Goal: Check status: Check status

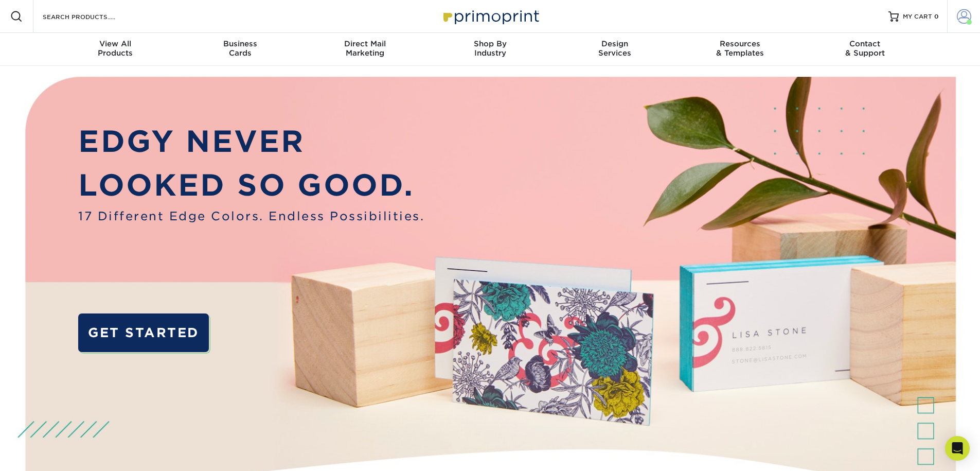
click at [969, 10] on span at bounding box center [964, 16] width 14 height 14
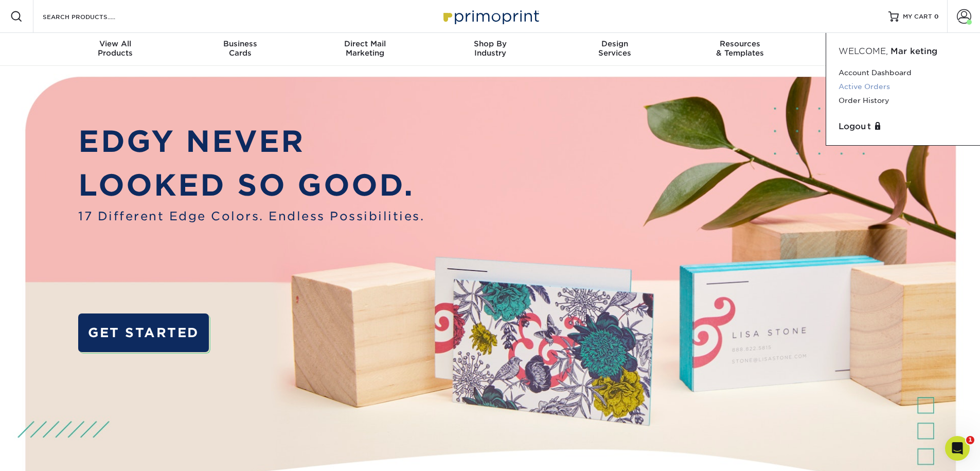
click at [869, 92] on link "Active Orders" at bounding box center [902, 87] width 129 height 14
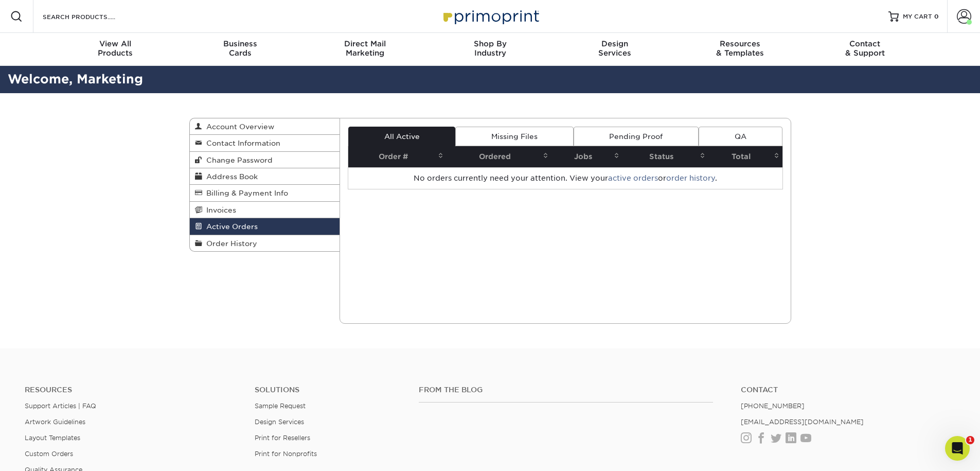
click at [631, 141] on link "Pending Proof" at bounding box center [636, 137] width 125 height 20
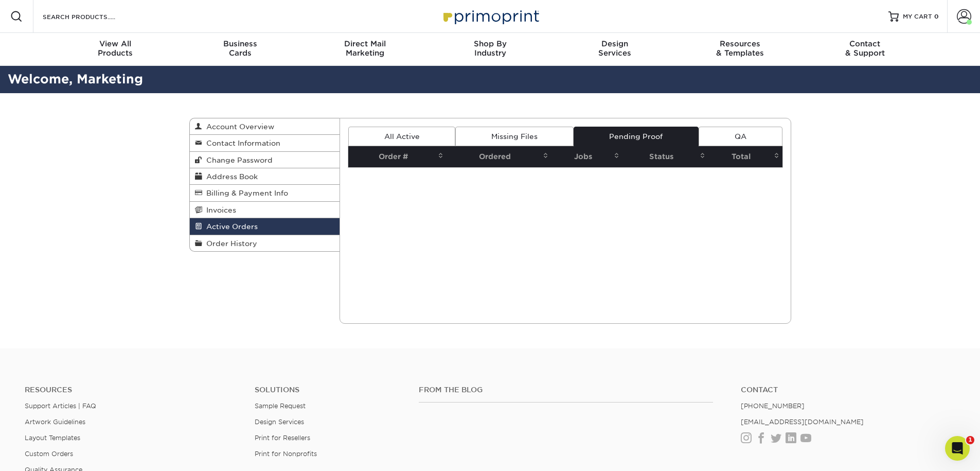
click at [539, 136] on link "Missing Files" at bounding box center [514, 137] width 118 height 20
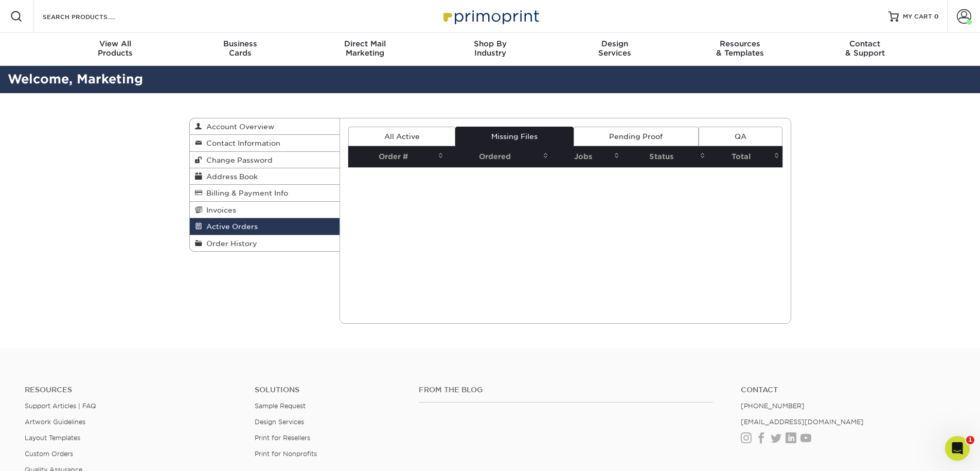
click at [424, 132] on link "All Active" at bounding box center [401, 137] width 107 height 20
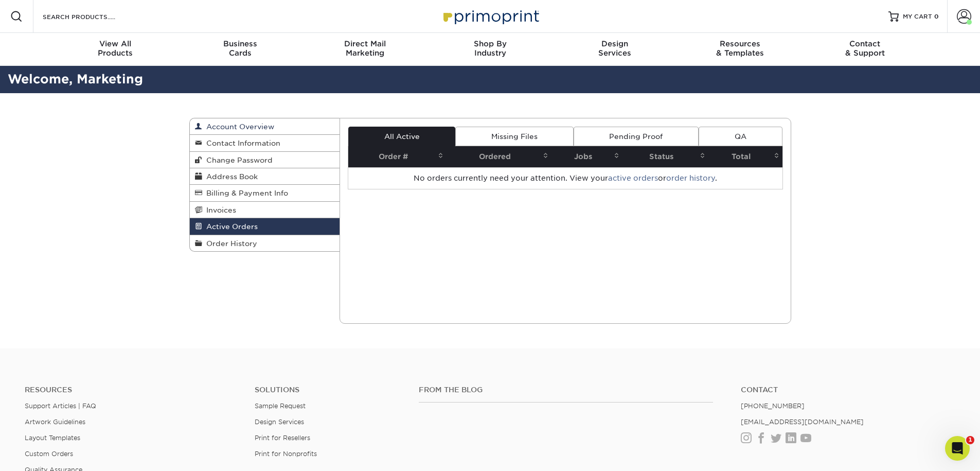
click at [264, 128] on span "Account Overview" at bounding box center [238, 126] width 72 height 8
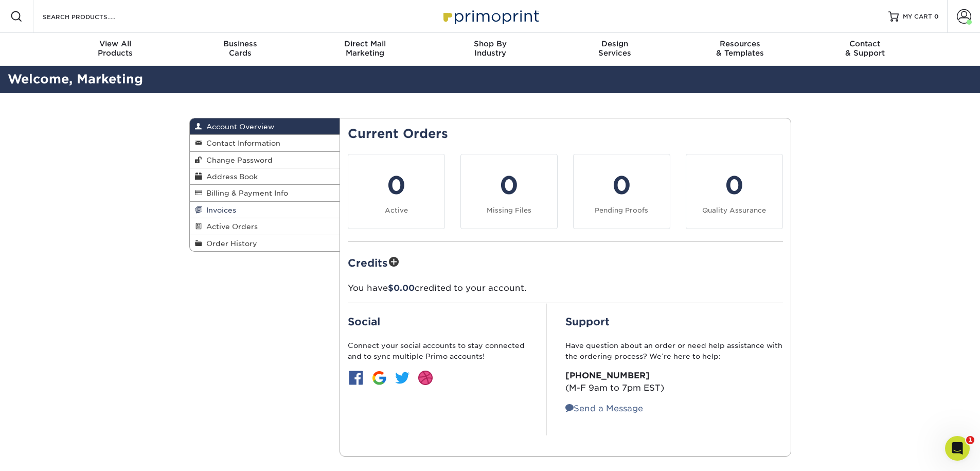
click at [220, 212] on span "Invoices" at bounding box center [219, 210] width 34 height 8
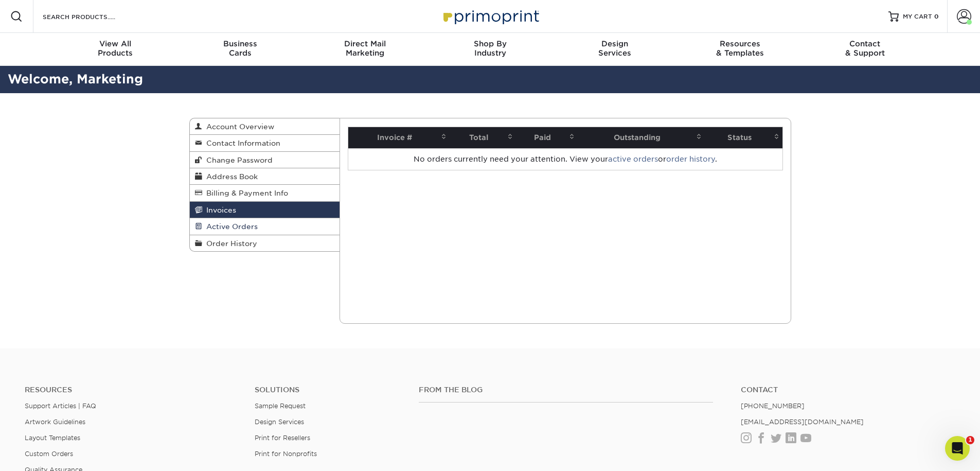
click at [217, 230] on span "Active Orders" at bounding box center [230, 226] width 56 height 8
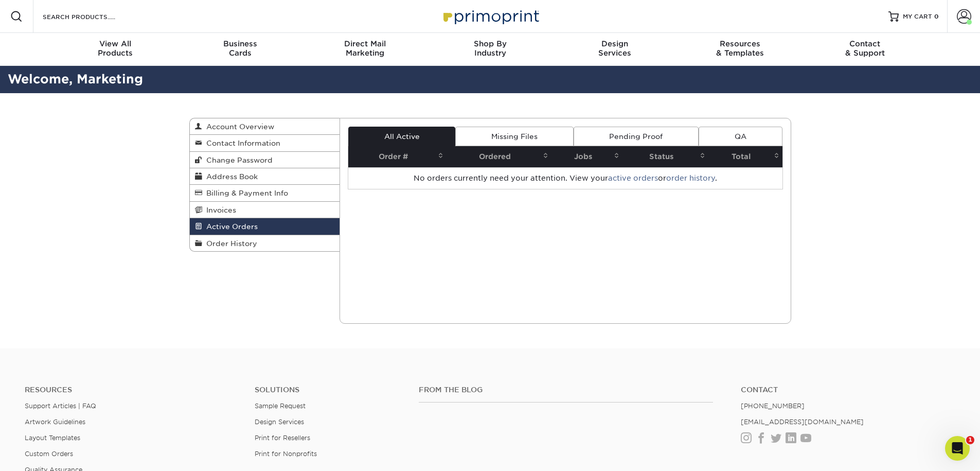
click at [101, 255] on div "Active Orders Account Overview Contact Information Change Password Address Book…" at bounding box center [490, 220] width 980 height 255
click at [963, 18] on span at bounding box center [964, 16] width 14 height 14
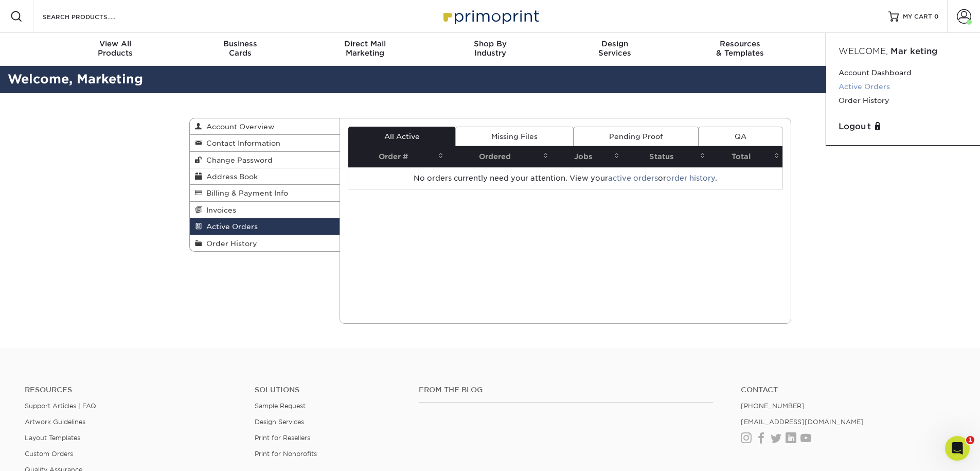
click at [861, 85] on link "Active Orders" at bounding box center [902, 87] width 129 height 14
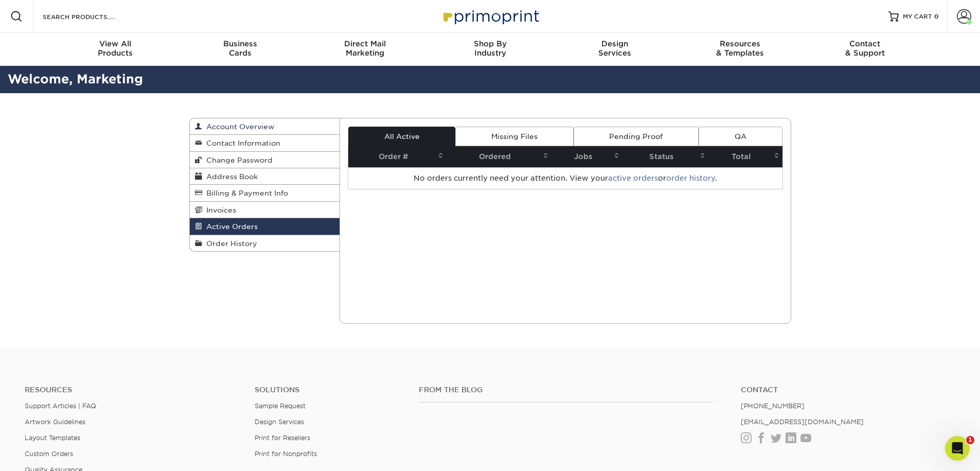
click at [228, 127] on span "Account Overview" at bounding box center [238, 126] width 72 height 8
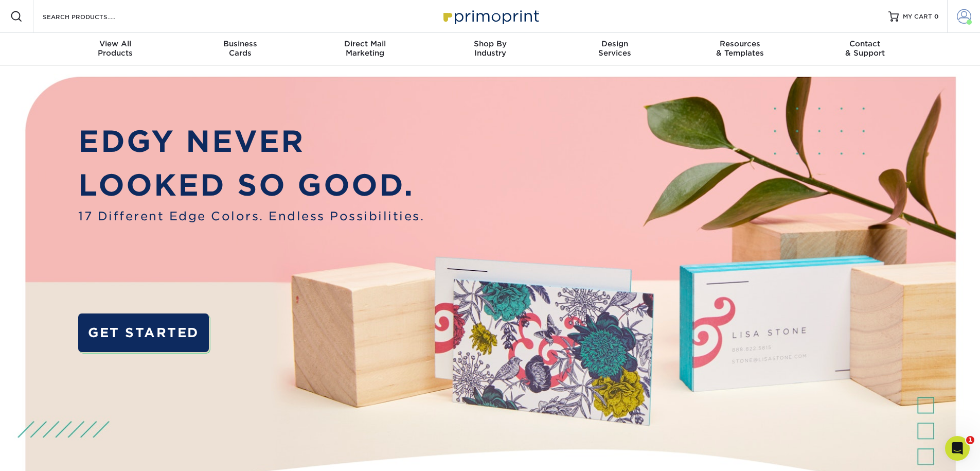
click at [959, 14] on span at bounding box center [964, 16] width 14 height 14
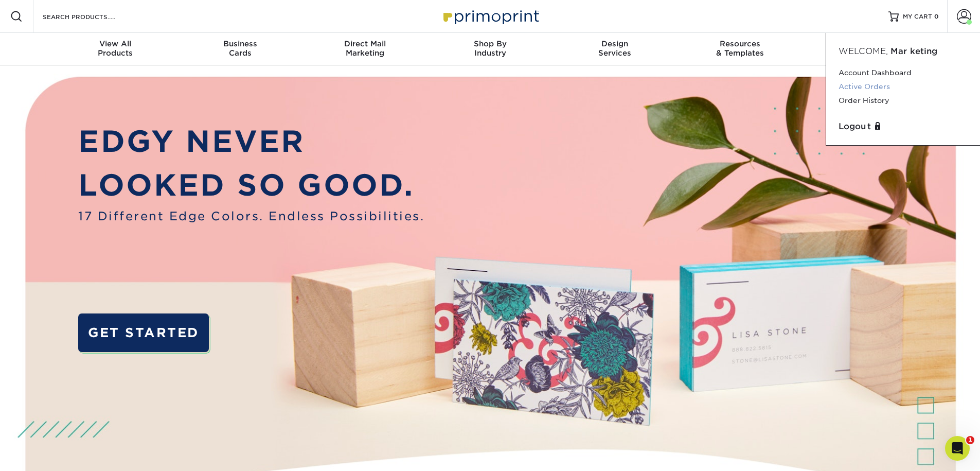
click at [864, 91] on link "Active Orders" at bounding box center [902, 87] width 129 height 14
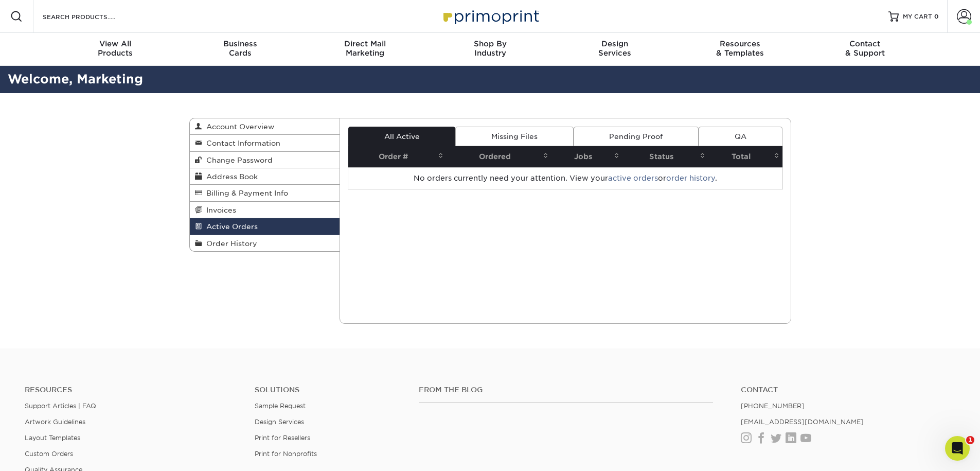
click at [507, 138] on link "Missing Files" at bounding box center [514, 137] width 118 height 20
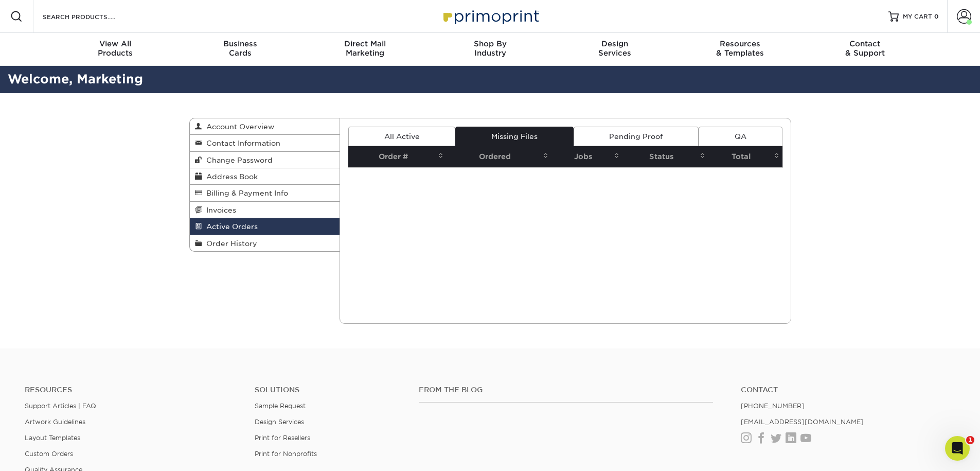
click at [609, 140] on link "Pending Proof" at bounding box center [636, 137] width 125 height 20
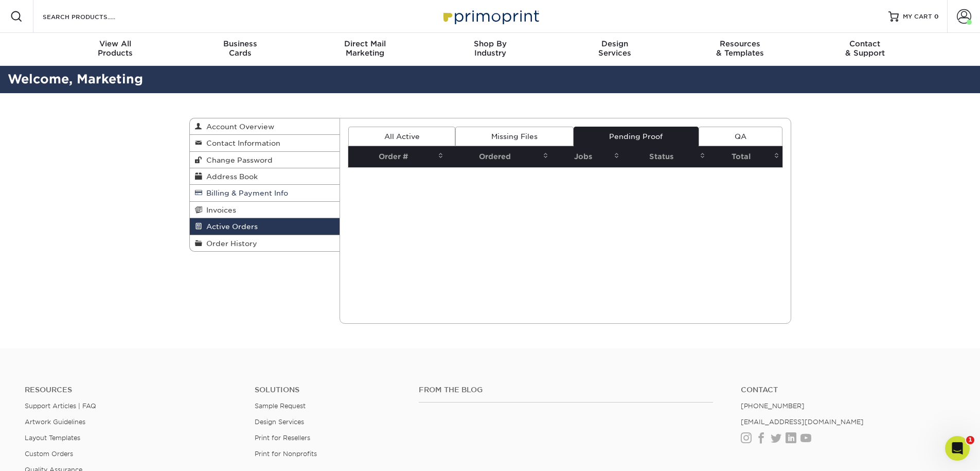
click at [252, 193] on span "Billing & Payment Info" at bounding box center [245, 193] width 86 height 8
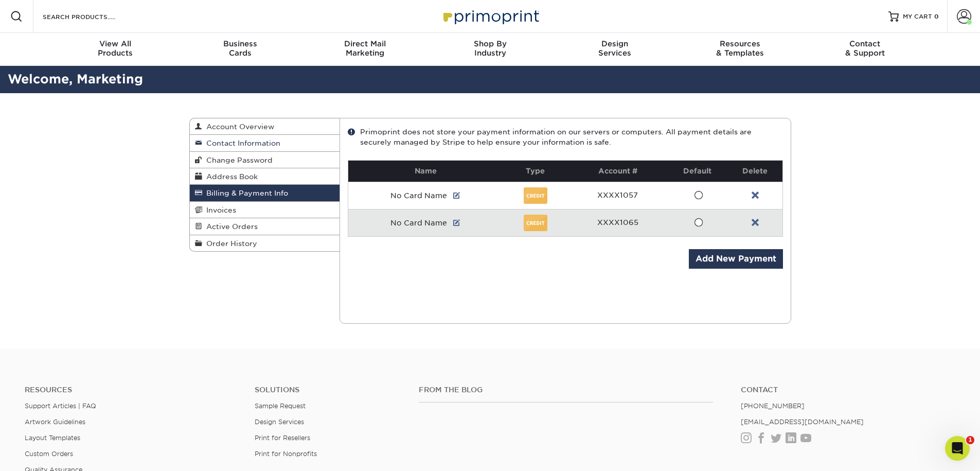
click at [249, 145] on span "Contact Information" at bounding box center [241, 143] width 78 height 8
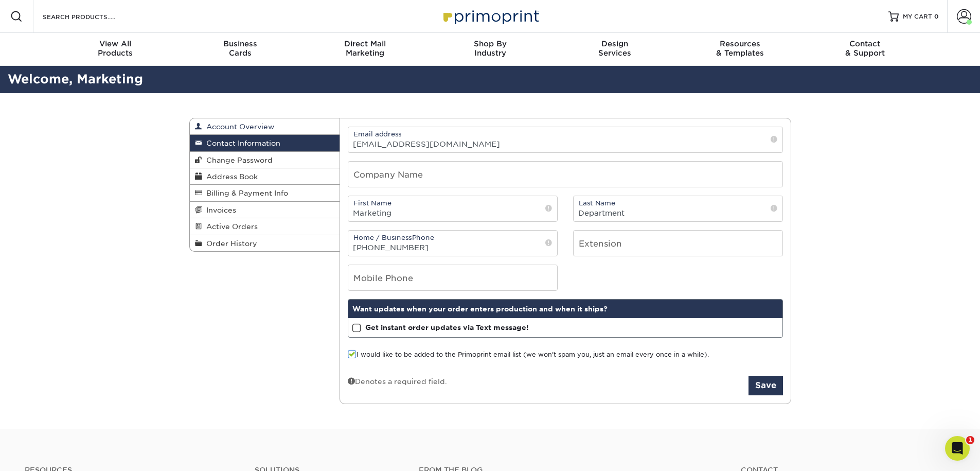
click at [260, 126] on span "Account Overview" at bounding box center [238, 126] width 72 height 8
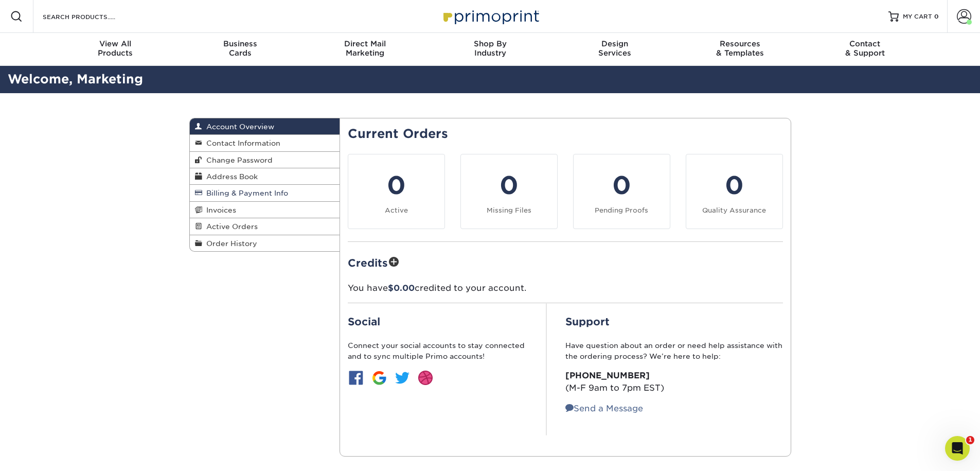
click at [240, 193] on span "Billing & Payment Info" at bounding box center [245, 193] width 86 height 8
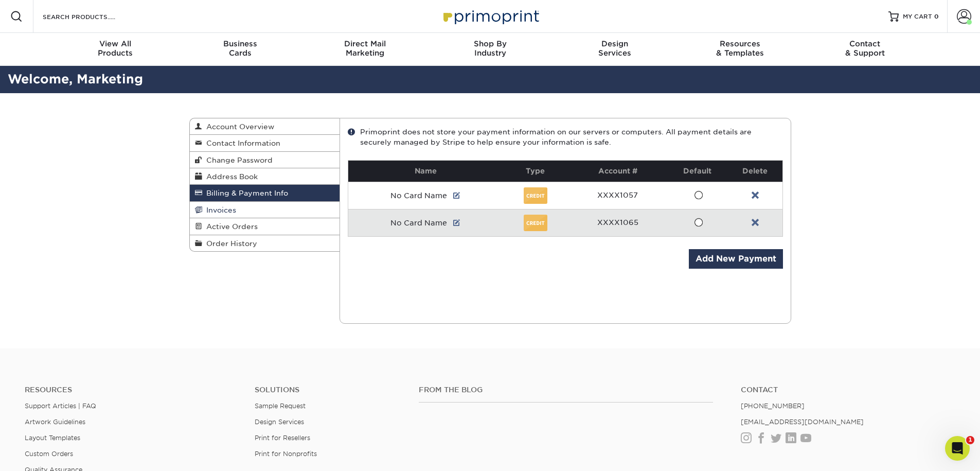
click at [213, 212] on span "Invoices" at bounding box center [219, 210] width 34 height 8
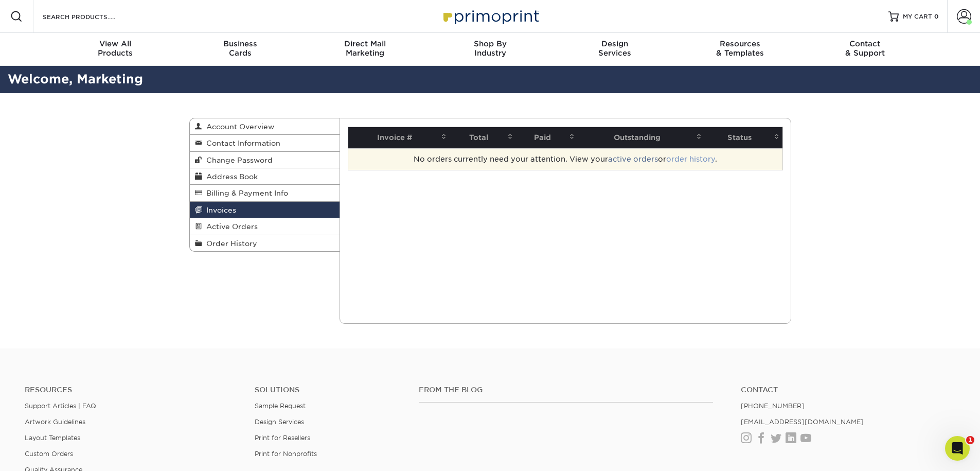
click at [705, 156] on link "order history" at bounding box center [690, 159] width 49 height 8
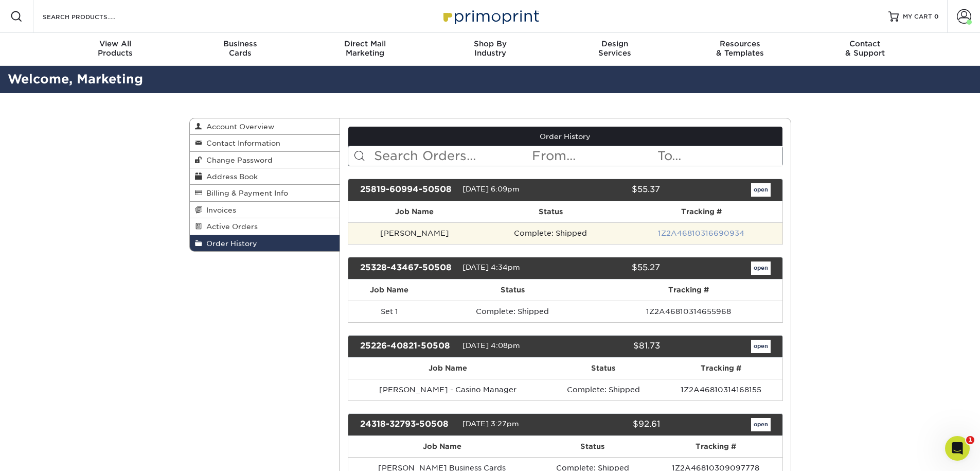
click at [711, 236] on link "1Z2A46810316690934" at bounding box center [701, 233] width 86 height 8
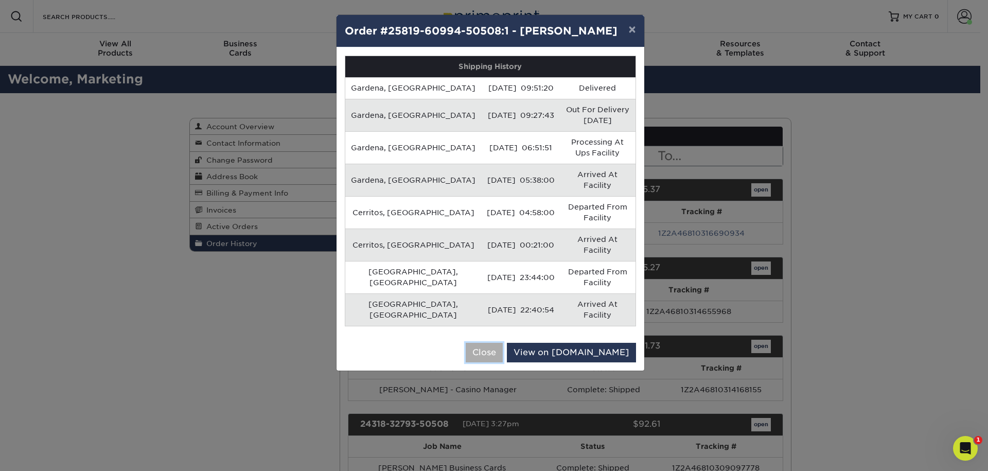
click at [503, 343] on button "Close" at bounding box center [484, 353] width 37 height 20
